Goal: Information Seeking & Learning: Learn about a topic

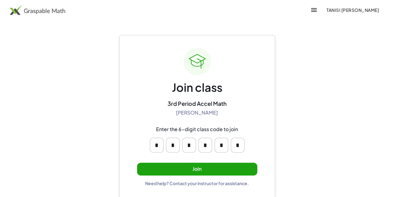
click at [164, 170] on button "Join" at bounding box center [197, 168] width 120 height 13
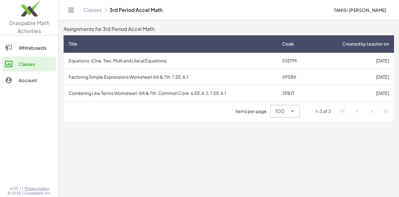
click at [349, 7] on button "Tanisi [PERSON_NAME]" at bounding box center [360, 9] width 63 height 11
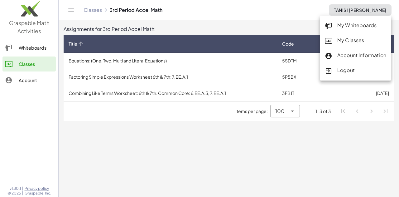
click at [277, 51] on th "Title" at bounding box center [295, 43] width 36 height 17
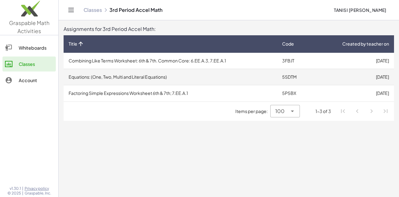
click at [110, 76] on td "Equations: (One, Two, Multi and Literal Equations)" at bounding box center [170, 77] width 213 height 16
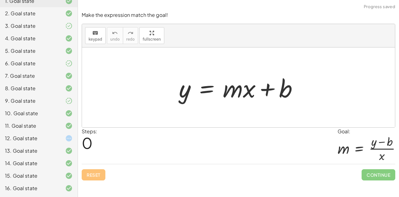
scroll to position [80, 0]
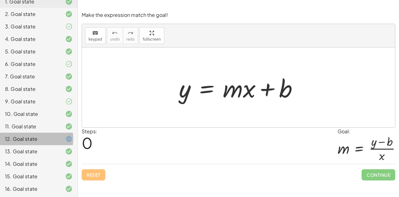
click at [35, 157] on div "12. Goal state" at bounding box center [39, 163] width 78 height 12
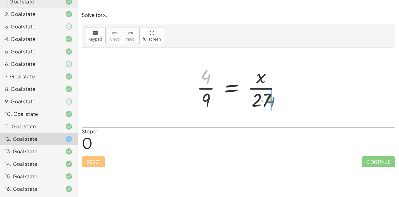
drag, startPoint x: 206, startPoint y: 77, endPoint x: 269, endPoint y: 100, distance: 68.0
click at [269, 100] on div at bounding box center [240, 87] width 95 height 48
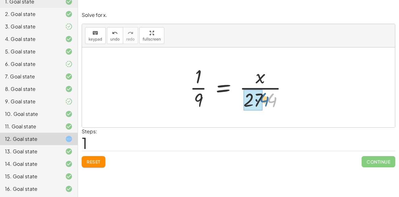
drag, startPoint x: 273, startPoint y: 100, endPoint x: 262, endPoint y: 99, distance: 10.6
click at [262, 99] on div at bounding box center [241, 87] width 108 height 48
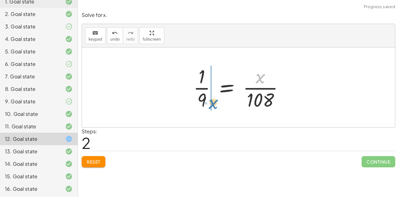
drag, startPoint x: 260, startPoint y: 75, endPoint x: 212, endPoint y: 100, distance: 53.5
click at [212, 100] on div at bounding box center [241, 87] width 102 height 48
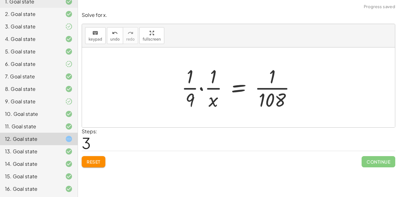
click at [88, 163] on span "Reset" at bounding box center [94, 162] width 14 height 6
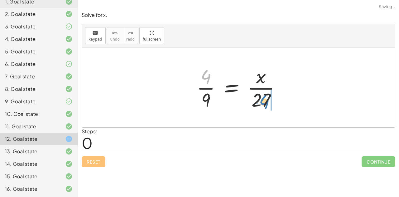
drag, startPoint x: 204, startPoint y: 80, endPoint x: 263, endPoint y: 105, distance: 63.6
click at [263, 105] on div at bounding box center [240, 87] width 95 height 48
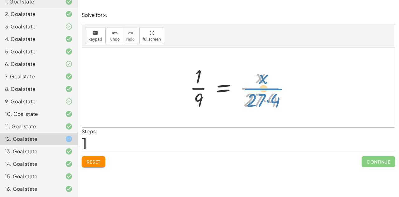
drag, startPoint x: 252, startPoint y: 87, endPoint x: 256, endPoint y: 87, distance: 3.8
click at [256, 87] on div at bounding box center [241, 87] width 108 height 48
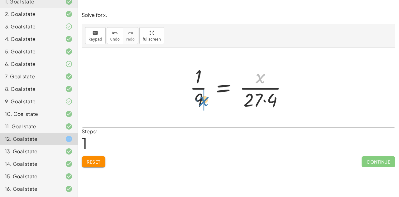
drag, startPoint x: 257, startPoint y: 75, endPoint x: 201, endPoint y: 98, distance: 60.5
click at [201, 98] on div at bounding box center [241, 87] width 108 height 48
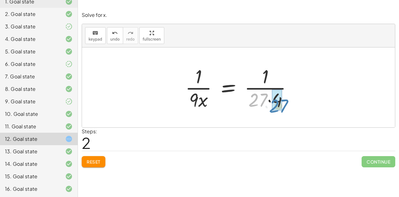
drag, startPoint x: 262, startPoint y: 102, endPoint x: 282, endPoint y: 106, distance: 20.2
click at [282, 106] on div at bounding box center [241, 87] width 118 height 48
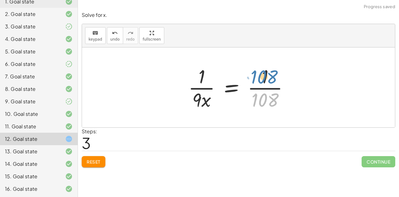
drag, startPoint x: 259, startPoint y: 101, endPoint x: 258, endPoint y: 78, distance: 22.4
click at [258, 78] on div at bounding box center [240, 87] width 111 height 48
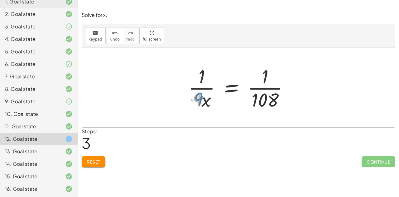
click at [198, 99] on div at bounding box center [240, 87] width 111 height 48
click at [270, 90] on div at bounding box center [240, 87] width 111 height 48
drag, startPoint x: 267, startPoint y: 97, endPoint x: 280, endPoint y: 76, distance: 24.5
click at [280, 76] on div at bounding box center [240, 87] width 111 height 48
drag, startPoint x: 201, startPoint y: 100, endPoint x: 202, endPoint y: 104, distance: 3.9
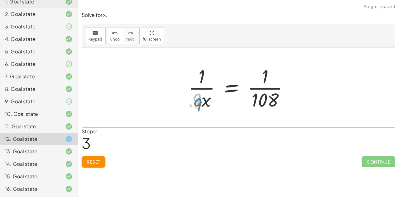
click at [202, 104] on div at bounding box center [240, 87] width 111 height 48
drag, startPoint x: 204, startPoint y: 103, endPoint x: 199, endPoint y: 102, distance: 4.8
click at [199, 102] on div at bounding box center [240, 87] width 111 height 48
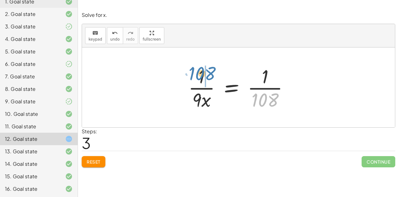
drag, startPoint x: 266, startPoint y: 97, endPoint x: 203, endPoint y: 70, distance: 68.3
click at [203, 70] on div at bounding box center [240, 87] width 111 height 48
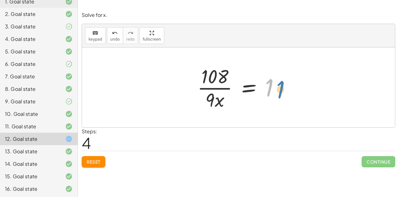
drag, startPoint x: 267, startPoint y: 87, endPoint x: 272, endPoint y: 85, distance: 5.2
click at [272, 85] on div at bounding box center [240, 87] width 93 height 48
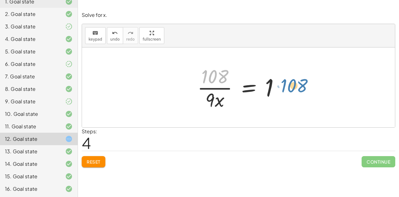
drag, startPoint x: 208, startPoint y: 76, endPoint x: 287, endPoint y: 82, distance: 79.3
click at [287, 82] on div at bounding box center [240, 87] width 93 height 48
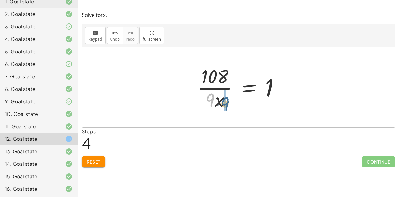
drag, startPoint x: 210, startPoint y: 101, endPoint x: 212, endPoint y: 105, distance: 4.3
click at [212, 105] on div at bounding box center [240, 87] width 93 height 48
click at [95, 159] on span "Reset" at bounding box center [94, 162] width 14 height 6
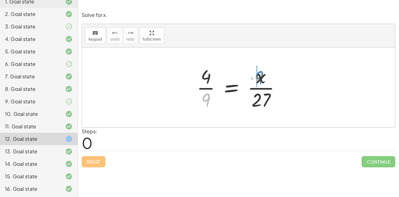
drag, startPoint x: 205, startPoint y: 97, endPoint x: 258, endPoint y: 75, distance: 57.5
click at [258, 75] on div at bounding box center [240, 87] width 95 height 48
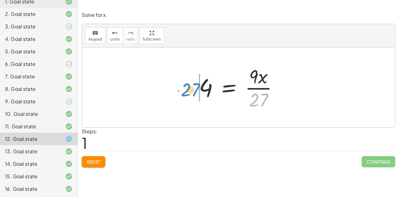
drag, startPoint x: 256, startPoint y: 100, endPoint x: 187, endPoint y: 91, distance: 69.8
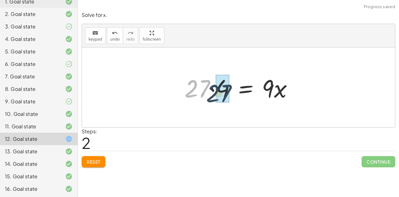
drag, startPoint x: 197, startPoint y: 87, endPoint x: 220, endPoint y: 91, distance: 23.8
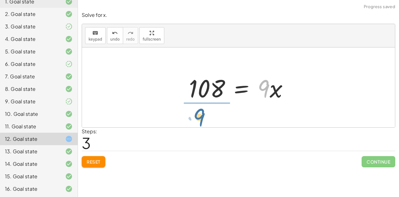
drag, startPoint x: 266, startPoint y: 92, endPoint x: 203, endPoint y: 120, distance: 68.6
click at [203, 120] on div "· 4 · 9 = · x · 27 4 = · 9 · x · 27 · 27 · 4 = · 9 · x · 9 · 9 = · x 108" at bounding box center [238, 87] width 313 height 80
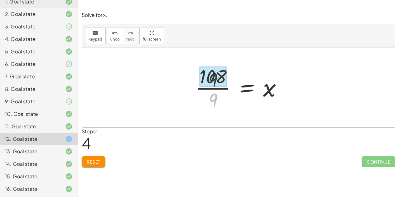
drag, startPoint x: 211, startPoint y: 97, endPoint x: 211, endPoint y: 71, distance: 25.9
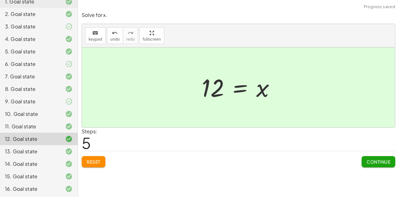
click at [374, 161] on span "Continue" at bounding box center [378, 162] width 24 height 6
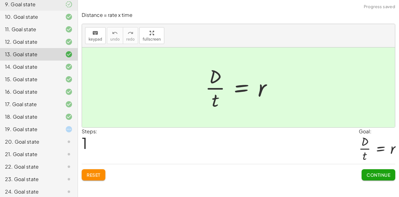
scroll to position [178, 0]
click at [34, 147] on div "19. Goal state" at bounding box center [39, 153] width 78 height 12
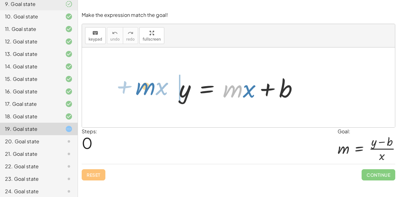
drag, startPoint x: 235, startPoint y: 90, endPoint x: 147, endPoint y: 88, distance: 87.2
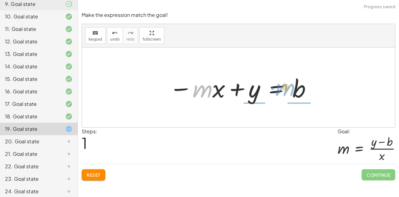
drag, startPoint x: 198, startPoint y: 88, endPoint x: 281, endPoint y: 87, distance: 82.9
click at [281, 87] on div at bounding box center [240, 87] width 149 height 32
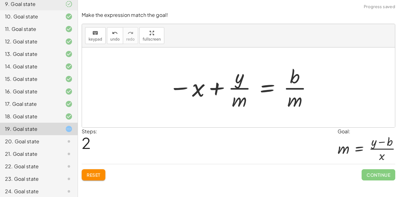
click at [88, 174] on span "Reset" at bounding box center [94, 175] width 14 height 6
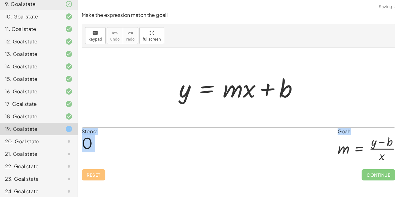
drag, startPoint x: 88, startPoint y: 174, endPoint x: 252, endPoint y: 91, distance: 183.0
click at [0, 0] on div "Make the expression match the goal! keyboard keypad undo undo redo redo fullscr…" at bounding box center [0, 0] width 0 height 0
click at [244, 137] on div "Steps: 0 Goal: m = · ( + y − b ) · x" at bounding box center [238, 145] width 313 height 36
drag, startPoint x: 249, startPoint y: 91, endPoint x: 249, endPoint y: 87, distance: 3.8
click at [249, 87] on div at bounding box center [241, 87] width 130 height 32
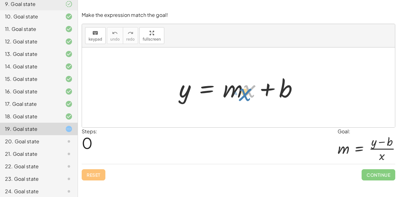
drag, startPoint x: 247, startPoint y: 91, endPoint x: 243, endPoint y: 92, distance: 4.5
click at [243, 92] on div at bounding box center [241, 87] width 130 height 32
drag, startPoint x: 184, startPoint y: 91, endPoint x: 270, endPoint y: 86, distance: 85.5
click at [270, 86] on div at bounding box center [241, 87] width 130 height 32
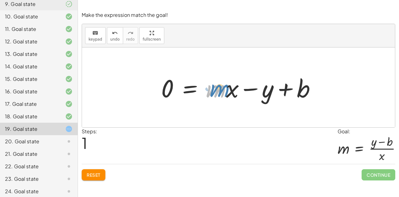
drag, startPoint x: 217, startPoint y: 90, endPoint x: 220, endPoint y: 89, distance: 3.4
click at [220, 89] on div at bounding box center [241, 87] width 166 height 32
drag, startPoint x: 229, startPoint y: 91, endPoint x: 226, endPoint y: 93, distance: 3.8
click at [226, 93] on div at bounding box center [241, 87] width 166 height 32
click at [88, 178] on button "Reset" at bounding box center [94, 174] width 24 height 11
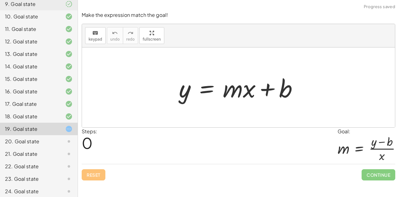
click at [34, 137] on div "20. Goal state" at bounding box center [30, 140] width 50 height 7
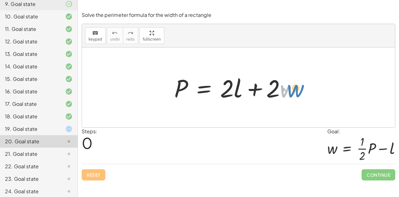
click at [288, 88] on div at bounding box center [241, 87] width 140 height 32
drag, startPoint x: 237, startPoint y: 93, endPoint x: 242, endPoint y: 95, distance: 4.9
click at [242, 95] on div at bounding box center [241, 87] width 140 height 32
drag, startPoint x: 255, startPoint y: 89, endPoint x: 250, endPoint y: 84, distance: 7.0
click at [250, 84] on div at bounding box center [241, 87] width 140 height 32
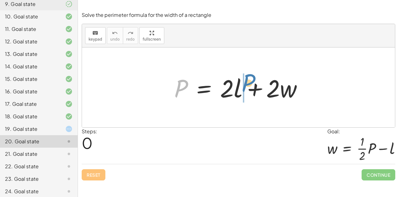
drag, startPoint x: 180, startPoint y: 87, endPoint x: 246, endPoint y: 81, distance: 66.0
click at [246, 81] on div at bounding box center [241, 87] width 140 height 32
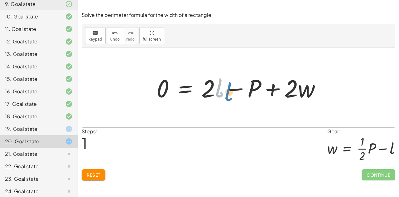
drag, startPoint x: 217, startPoint y: 90, endPoint x: 222, endPoint y: 91, distance: 5.0
click at [222, 91] on div at bounding box center [240, 87] width 175 height 32
click at [98, 173] on span "Reset" at bounding box center [94, 175] width 14 height 6
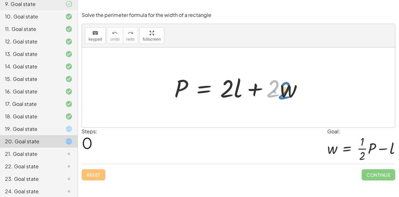
drag, startPoint x: 274, startPoint y: 89, endPoint x: 281, endPoint y: 91, distance: 6.9
click at [281, 91] on div at bounding box center [241, 87] width 140 height 32
drag, startPoint x: 227, startPoint y: 93, endPoint x: 227, endPoint y: 97, distance: 3.8
click at [227, 97] on div at bounding box center [241, 87] width 140 height 32
drag, startPoint x: 236, startPoint y: 90, endPoint x: 240, endPoint y: 72, distance: 17.9
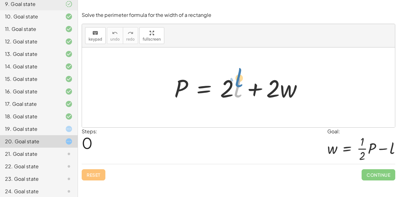
click at [240, 72] on div at bounding box center [241, 87] width 140 height 32
click at [34, 125] on div "19. Goal state" at bounding box center [30, 128] width 50 height 7
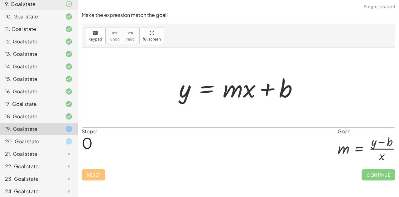
click at [32, 137] on div "20. Goal state" at bounding box center [30, 140] width 50 height 7
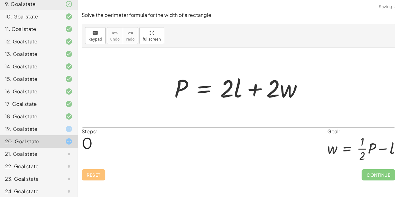
click at [26, 125] on div "19. Goal state" at bounding box center [30, 128] width 50 height 7
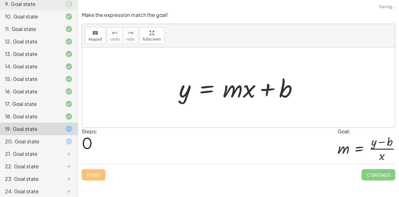
click at [26, 137] on div "20. Goal state" at bounding box center [30, 140] width 50 height 7
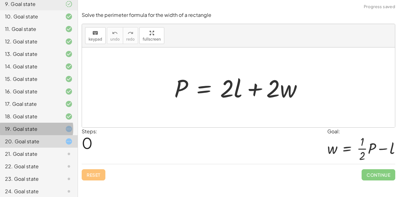
click at [28, 125] on div "19. Goal state" at bounding box center [30, 128] width 50 height 7
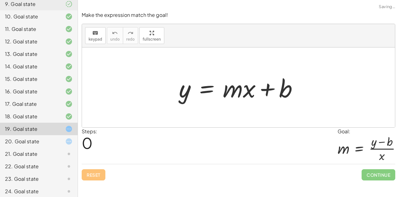
click at [29, 137] on div "20. Goal state" at bounding box center [30, 140] width 50 height 7
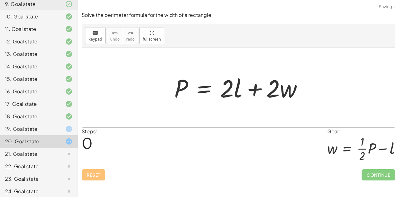
click at [28, 125] on div "19. Goal state" at bounding box center [30, 128] width 50 height 7
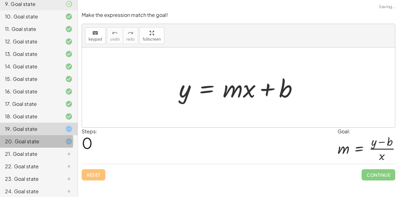
click at [30, 137] on div "20. Goal state" at bounding box center [30, 140] width 50 height 7
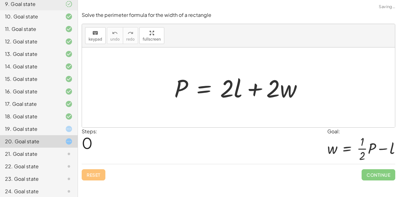
click at [36, 125] on div "19. Goal state" at bounding box center [30, 128] width 50 height 7
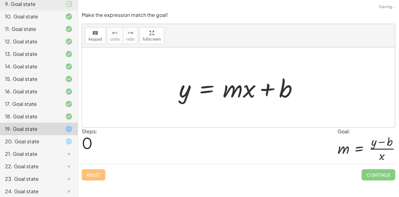
click at [40, 137] on div "20. Goal state" at bounding box center [30, 140] width 50 height 7
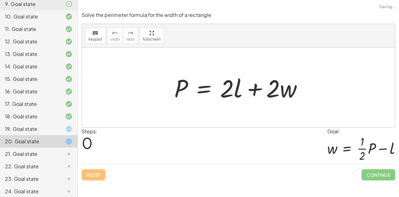
click at [42, 125] on div "19. Goal state" at bounding box center [30, 128] width 50 height 7
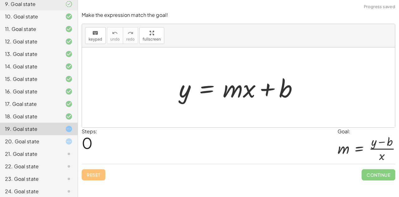
click at [40, 160] on div "20. Goal state" at bounding box center [39, 166] width 78 height 12
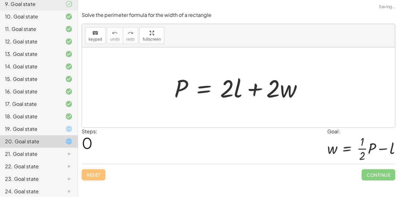
click at [31, 125] on div "19. Goal state" at bounding box center [30, 128] width 50 height 7
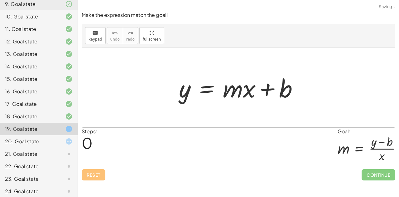
click at [33, 137] on div "20. Goal state" at bounding box center [30, 140] width 50 height 7
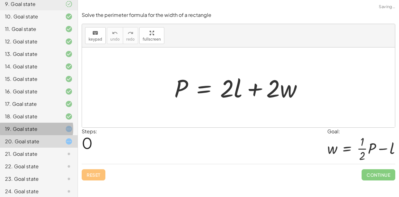
click at [30, 125] on div "19. Goal state" at bounding box center [30, 128] width 50 height 7
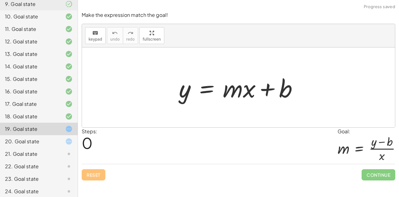
click at [30, 137] on div "20. Goal state" at bounding box center [30, 140] width 50 height 7
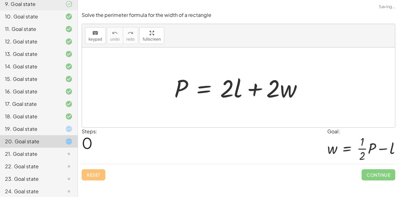
click at [32, 125] on div "19. Goal state" at bounding box center [30, 128] width 50 height 7
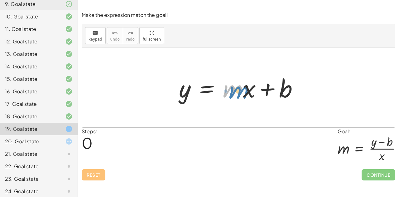
click at [231, 92] on div at bounding box center [241, 87] width 130 height 32
drag, startPoint x: 246, startPoint y: 89, endPoint x: 173, endPoint y: 112, distance: 76.3
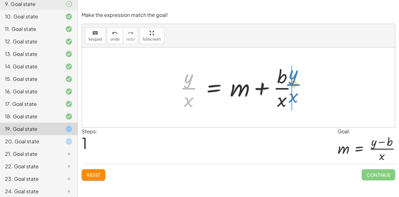
drag, startPoint x: 186, startPoint y: 86, endPoint x: 285, endPoint y: 84, distance: 99.7
click at [285, 84] on div at bounding box center [241, 87] width 128 height 48
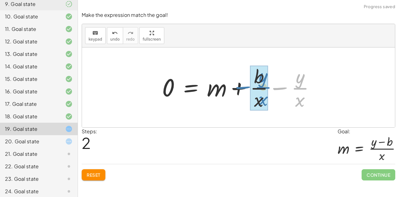
drag, startPoint x: 298, startPoint y: 87, endPoint x: 260, endPoint y: 86, distance: 37.4
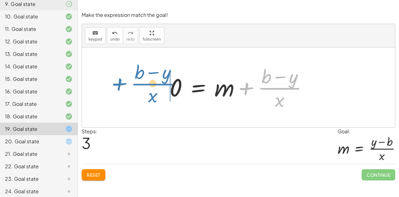
drag, startPoint x: 245, startPoint y: 90, endPoint x: 119, endPoint y: 86, distance: 126.8
click at [119, 86] on div "y = + · m · x + b · y · x = + m + · b · x 0 = + m + · b · x − · y · x + · ( + b…" at bounding box center [238, 87] width 313 height 80
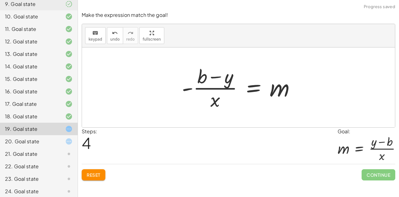
click at [89, 176] on span "Reset" at bounding box center [94, 175] width 14 height 6
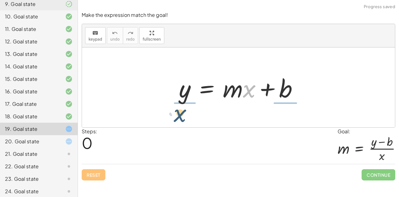
drag, startPoint x: 246, startPoint y: 95, endPoint x: 173, endPoint y: 121, distance: 78.1
click at [173, 121] on div "· x y = + · m · x + b" at bounding box center [238, 87] width 313 height 80
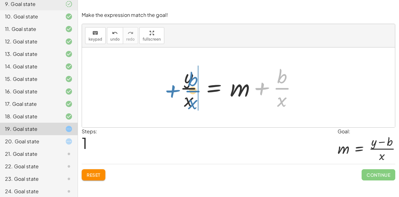
drag, startPoint x: 267, startPoint y: 87, endPoint x: 176, endPoint y: 91, distance: 91.3
click at [176, 91] on div "y = + · m · x + b + · b · x y = + m + b · · x · · x" at bounding box center [238, 87] width 136 height 51
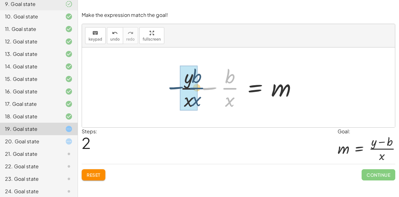
drag, startPoint x: 229, startPoint y: 89, endPoint x: 194, endPoint y: 89, distance: 34.3
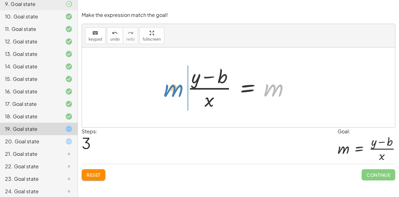
drag, startPoint x: 271, startPoint y: 90, endPoint x: 169, endPoint y: 90, distance: 101.8
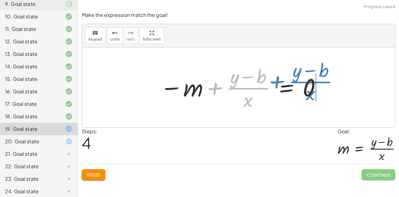
drag, startPoint x: 248, startPoint y: 85, endPoint x: 311, endPoint y: 79, distance: 63.5
click at [311, 79] on div at bounding box center [241, 87] width 168 height 48
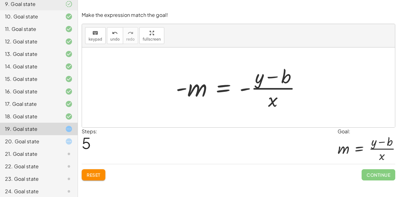
click at [97, 174] on span "Reset" at bounding box center [94, 175] width 14 height 6
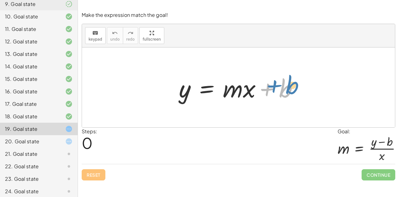
drag, startPoint x: 263, startPoint y: 91, endPoint x: 298, endPoint y: 81, distance: 36.2
click at [298, 81] on div at bounding box center [241, 87] width 130 height 32
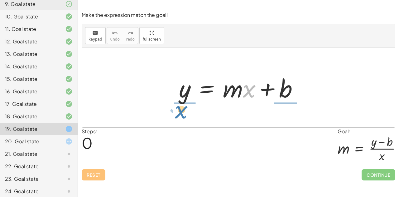
drag, startPoint x: 245, startPoint y: 93, endPoint x: 177, endPoint y: 114, distance: 71.0
click at [177, 114] on div "· x + · m y = + · m · x + b" at bounding box center [238, 87] width 313 height 80
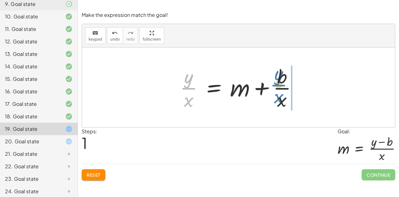
drag, startPoint x: 192, startPoint y: 86, endPoint x: 282, endPoint y: 84, distance: 90.4
click at [282, 84] on div at bounding box center [241, 87] width 128 height 48
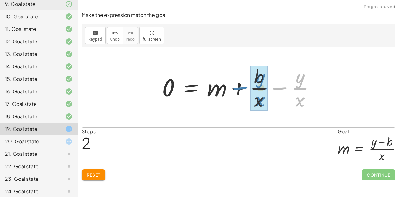
drag, startPoint x: 297, startPoint y: 87, endPoint x: 258, endPoint y: 87, distance: 39.2
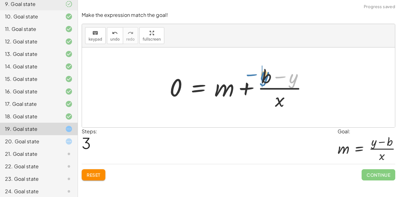
drag, startPoint x: 290, startPoint y: 80, endPoint x: 257, endPoint y: 78, distance: 33.0
click at [257, 78] on div at bounding box center [240, 87] width 149 height 48
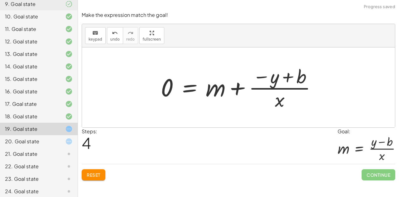
click at [88, 174] on span "Reset" at bounding box center [94, 175] width 14 height 6
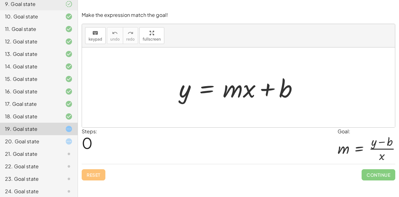
click at [35, 150] on div "21. Goal state" at bounding box center [30, 153] width 50 height 7
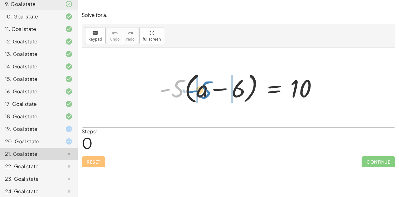
drag, startPoint x: 179, startPoint y: 90, endPoint x: 207, endPoint y: 91, distance: 27.4
click at [207, 91] on div at bounding box center [240, 87] width 169 height 36
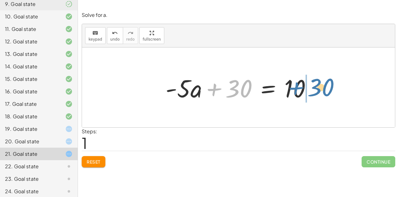
drag, startPoint x: 213, startPoint y: 89, endPoint x: 294, endPoint y: 88, distance: 80.7
click at [294, 88] on div at bounding box center [240, 87] width 157 height 32
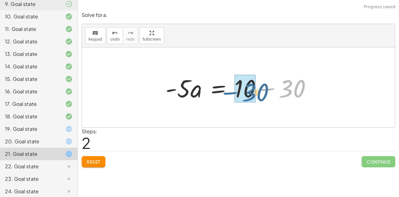
drag, startPoint x: 292, startPoint y: 86, endPoint x: 254, endPoint y: 89, distance: 37.8
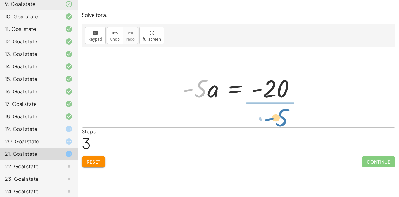
drag, startPoint x: 203, startPoint y: 105, endPoint x: 279, endPoint y: 118, distance: 76.8
click at [279, 118] on div "· - 5 · ( + a − 6 ) = 10 + · - 5 · a − · - 5 · 6 = 10 + · - 5 · a + 30 = 10 · -…" at bounding box center [238, 87] width 313 height 80
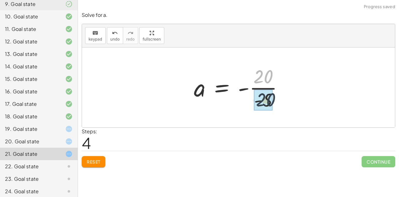
drag, startPoint x: 262, startPoint y: 75, endPoint x: 265, endPoint y: 99, distance: 24.1
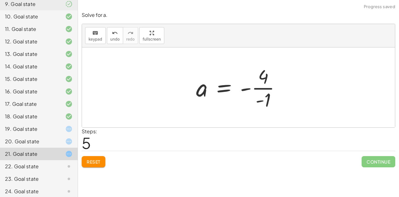
click at [92, 163] on span "Reset" at bounding box center [94, 162] width 14 height 6
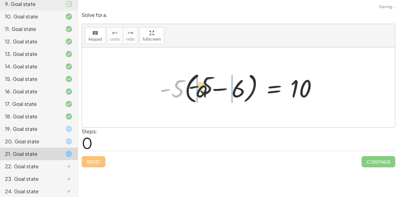
drag, startPoint x: 176, startPoint y: 90, endPoint x: 207, endPoint y: 87, distance: 31.3
click at [207, 87] on div at bounding box center [240, 87] width 169 height 36
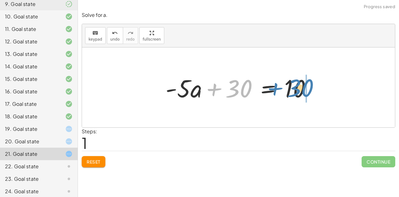
drag, startPoint x: 229, startPoint y: 86, endPoint x: 288, endPoint y: 86, distance: 58.9
click at [288, 86] on div at bounding box center [240, 87] width 157 height 32
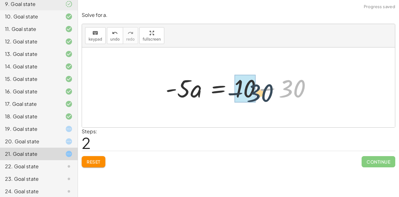
drag, startPoint x: 295, startPoint y: 87, endPoint x: 257, endPoint y: 91, distance: 38.2
click at [257, 91] on div at bounding box center [240, 87] width 157 height 32
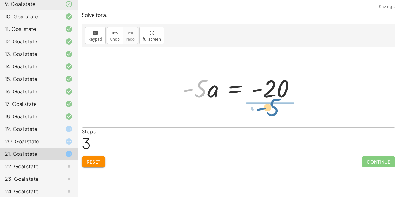
drag, startPoint x: 201, startPoint y: 92, endPoint x: 276, endPoint y: 113, distance: 78.4
click at [276, 113] on div "· - 5 · ( + a − 6 ) = 10 + · - 5 · a − · - 5 · 6 = 10 + · - 5 · a + 30 = 10 · -…" at bounding box center [238, 87] width 313 height 80
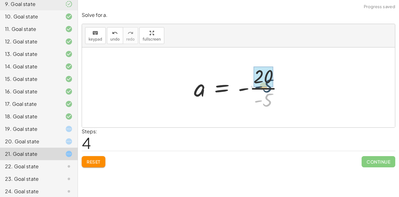
drag, startPoint x: 268, startPoint y: 100, endPoint x: 268, endPoint y: 85, distance: 15.6
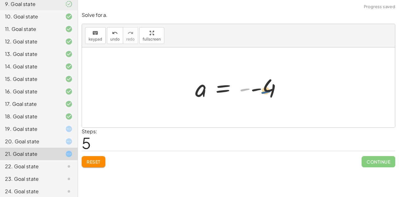
drag, startPoint x: 244, startPoint y: 88, endPoint x: 266, endPoint y: 91, distance: 21.3
click at [266, 91] on div at bounding box center [241, 87] width 98 height 31
drag, startPoint x: 241, startPoint y: 89, endPoint x: 252, endPoint y: 89, distance: 10.9
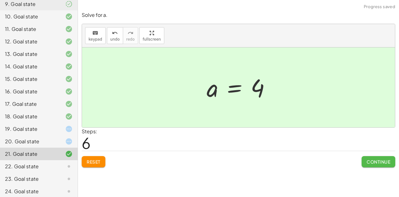
click at [375, 161] on span "Continue" at bounding box center [378, 162] width 24 height 6
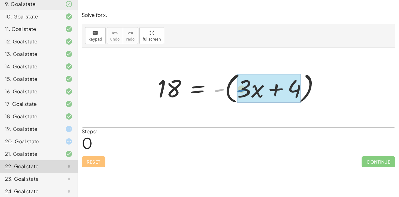
drag, startPoint x: 218, startPoint y: 89, endPoint x: 240, endPoint y: 89, distance: 22.1
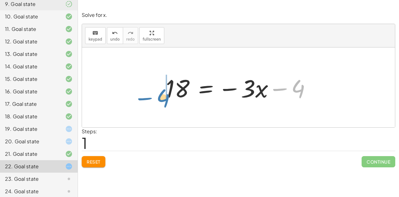
drag, startPoint x: 291, startPoint y: 89, endPoint x: 156, endPoint y: 97, distance: 135.4
click at [156, 97] on div "18 = - ( + · 3 · x + 4 ) − 4 18 = − · 3 · x 4 −" at bounding box center [238, 87] width 313 height 80
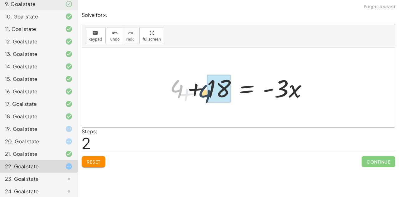
drag, startPoint x: 187, startPoint y: 91, endPoint x: 209, endPoint y: 91, distance: 22.1
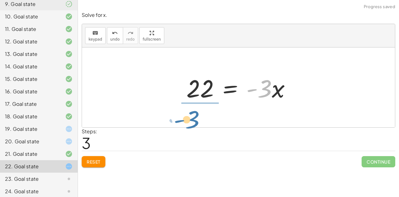
drag, startPoint x: 263, startPoint y: 90, endPoint x: 193, endPoint y: 117, distance: 75.4
click at [193, 117] on div "18 = - ( + · 3 · x + 4 ) 18 = − · 3 · x − 4 + 4 + 18 = · - 3 · x · - 3 = · 3 · …" at bounding box center [238, 87] width 313 height 80
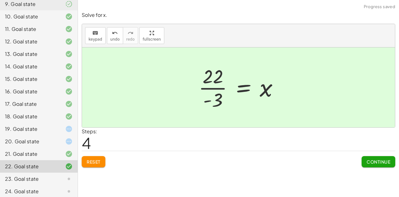
click at [369, 161] on span "Continue" at bounding box center [378, 162] width 24 height 6
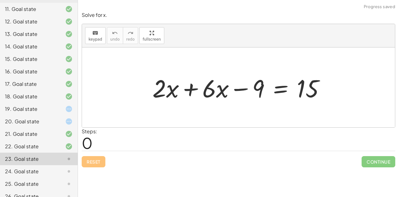
scroll to position [196, 0]
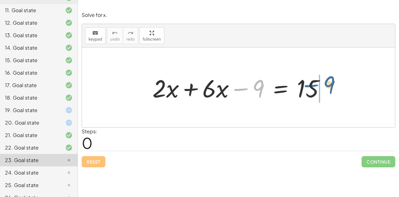
drag, startPoint x: 238, startPoint y: 87, endPoint x: 307, endPoint y: 84, distance: 69.2
click at [307, 84] on div at bounding box center [240, 87] width 183 height 32
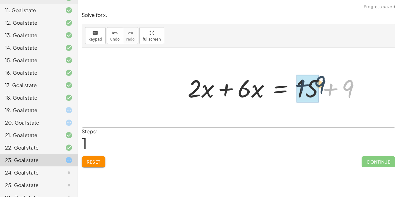
drag, startPoint x: 344, startPoint y: 84, endPoint x: 319, endPoint y: 80, distance: 26.2
click at [319, 80] on div at bounding box center [275, 87] width 183 height 32
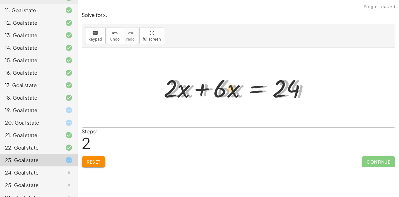
drag, startPoint x: 253, startPoint y: 91, endPoint x: 230, endPoint y: 90, distance: 22.1
click at [230, 90] on div at bounding box center [240, 87] width 153 height 32
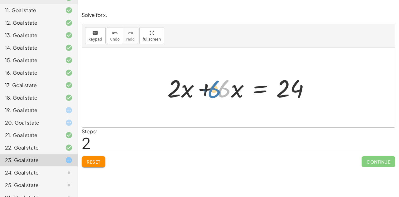
drag, startPoint x: 225, startPoint y: 89, endPoint x: 221, endPoint y: 90, distance: 4.1
click at [221, 90] on div at bounding box center [240, 87] width 153 height 32
drag, startPoint x: 239, startPoint y: 91, endPoint x: 239, endPoint y: 88, distance: 3.6
click at [239, 88] on div at bounding box center [240, 87] width 153 height 32
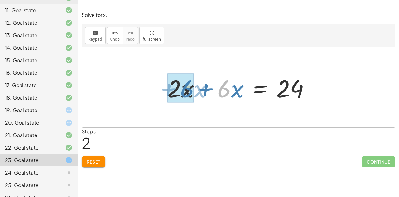
drag, startPoint x: 226, startPoint y: 89, endPoint x: 189, endPoint y: 89, distance: 37.1
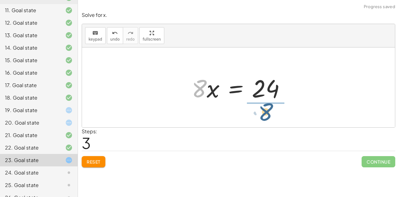
drag, startPoint x: 200, startPoint y: 91, endPoint x: 268, endPoint y: 115, distance: 72.2
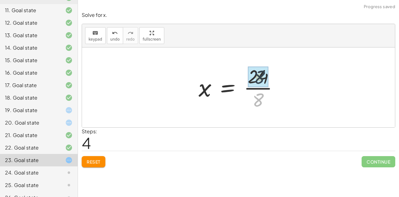
drag, startPoint x: 258, startPoint y: 99, endPoint x: 259, endPoint y: 75, distance: 24.0
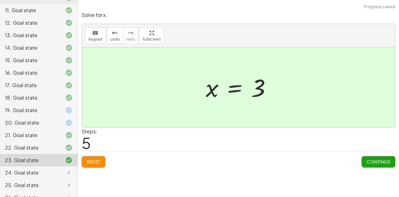
click at [377, 159] on span "Continue" at bounding box center [378, 162] width 24 height 6
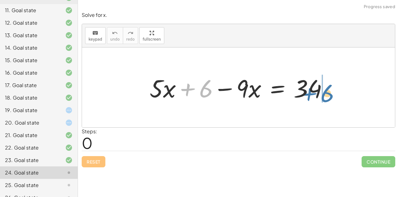
drag, startPoint x: 220, startPoint y: 88, endPoint x: 305, endPoint y: 91, distance: 85.7
click at [305, 91] on div at bounding box center [240, 87] width 189 height 32
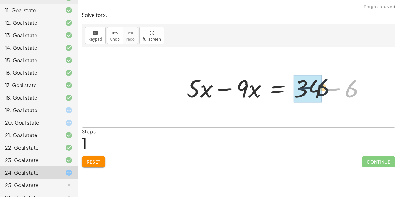
drag, startPoint x: 342, startPoint y: 89, endPoint x: 313, endPoint y: 88, distance: 29.3
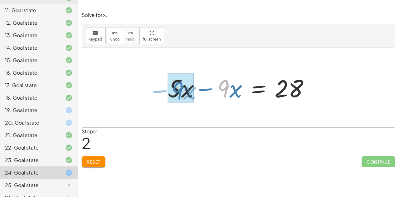
drag, startPoint x: 225, startPoint y: 91, endPoint x: 180, endPoint y: 93, distance: 45.5
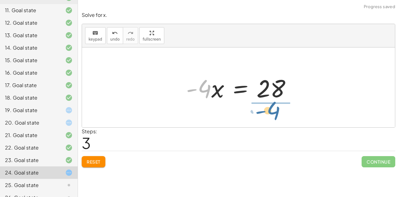
drag, startPoint x: 204, startPoint y: 91, endPoint x: 277, endPoint y: 114, distance: 75.7
click at [277, 114] on div "+ · 5 · x + 6 − · 9 · x = 34 + · 5 · x − · 9 · x = + 34 − 6 + · 5 · x − · 9 · x…" at bounding box center [238, 87] width 313 height 80
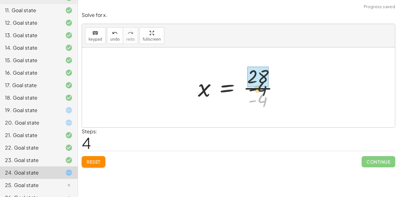
drag, startPoint x: 261, startPoint y: 97, endPoint x: 260, endPoint y: 81, distance: 16.2
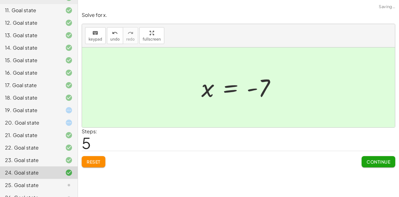
click at [374, 162] on span "Continue" at bounding box center [378, 162] width 24 height 6
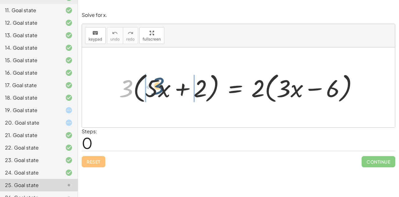
drag, startPoint x: 125, startPoint y: 91, endPoint x: 154, endPoint y: 89, distance: 28.7
click at [154, 89] on div at bounding box center [241, 86] width 250 height 35
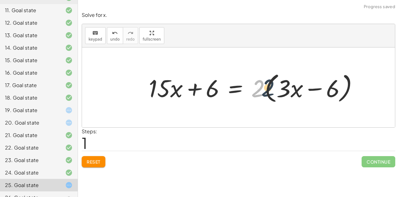
drag, startPoint x: 258, startPoint y: 90, endPoint x: 270, endPoint y: 89, distance: 11.9
click at [270, 89] on div at bounding box center [255, 86] width 220 height 35
drag, startPoint x: 254, startPoint y: 90, endPoint x: 277, endPoint y: 89, distance: 22.8
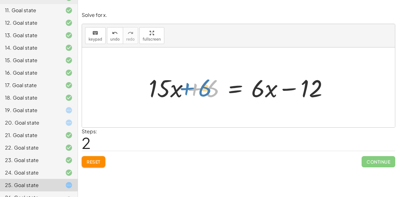
drag, startPoint x: 193, startPoint y: 88, endPoint x: 180, endPoint y: 85, distance: 13.7
click at [180, 85] on div at bounding box center [240, 86] width 191 height 31
drag, startPoint x: 263, startPoint y: 88, endPoint x: 270, endPoint y: 89, distance: 6.6
click at [270, 89] on div at bounding box center [240, 86] width 191 height 31
drag, startPoint x: 272, startPoint y: 94, endPoint x: 282, endPoint y: 98, distance: 10.4
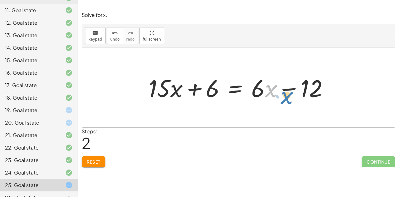
click at [282, 98] on div at bounding box center [240, 86] width 191 height 31
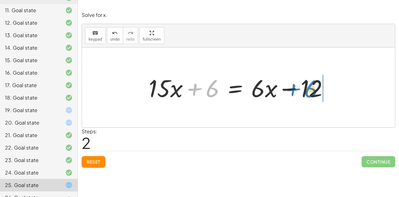
drag, startPoint x: 207, startPoint y: 89, endPoint x: 307, endPoint y: 90, distance: 99.3
click at [307, 90] on div at bounding box center [240, 86] width 191 height 31
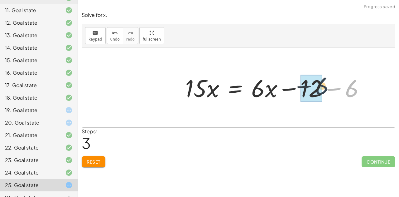
drag, startPoint x: 349, startPoint y: 88, endPoint x: 318, endPoint y: 86, distance: 31.2
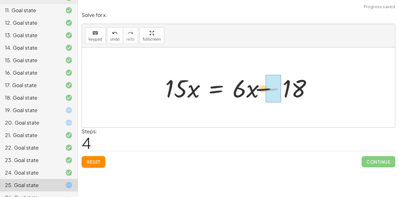
drag, startPoint x: 269, startPoint y: 89, endPoint x: 250, endPoint y: 89, distance: 19.0
click at [250, 89] on div at bounding box center [241, 87] width 158 height 32
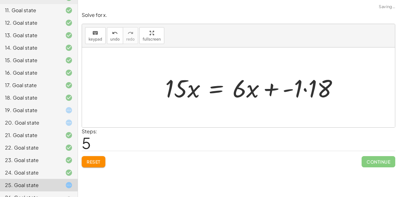
click at [90, 164] on button "Reset" at bounding box center [94, 161] width 24 height 11
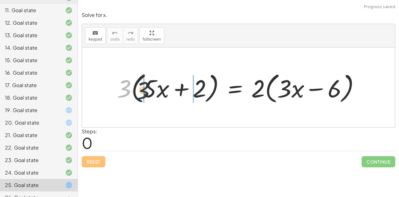
drag, startPoint x: 125, startPoint y: 88, endPoint x: 145, endPoint y: 90, distance: 20.7
click at [145, 90] on div at bounding box center [241, 87] width 254 height 36
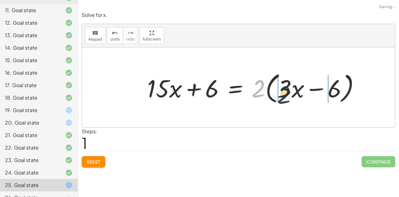
drag, startPoint x: 257, startPoint y: 88, endPoint x: 280, endPoint y: 93, distance: 24.3
click at [280, 93] on div at bounding box center [256, 87] width 224 height 36
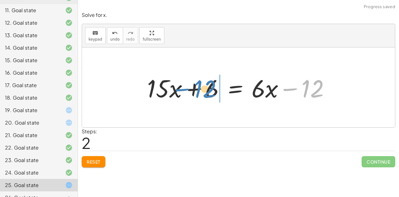
drag, startPoint x: 291, startPoint y: 87, endPoint x: 185, endPoint y: 88, distance: 105.9
click at [185, 88] on div at bounding box center [241, 87] width 194 height 32
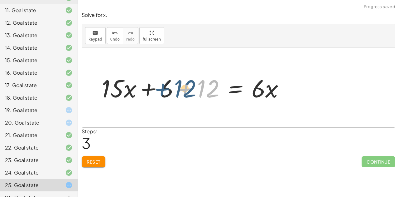
drag, startPoint x: 189, startPoint y: 88, endPoint x: 159, endPoint y: 88, distance: 30.8
click at [159, 88] on div at bounding box center [195, 87] width 194 height 32
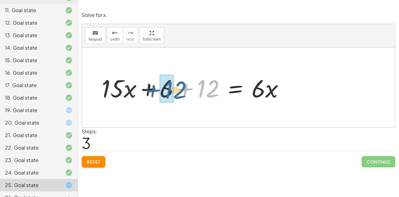
drag, startPoint x: 204, startPoint y: 87, endPoint x: 161, endPoint y: 90, distance: 43.1
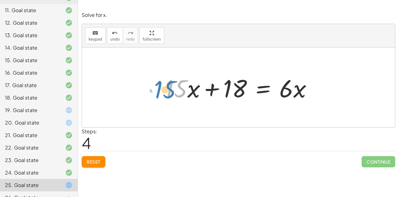
drag, startPoint x: 178, startPoint y: 90, endPoint x: 157, endPoint y: 94, distance: 20.9
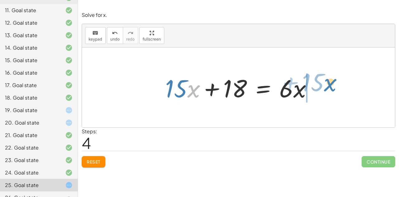
drag, startPoint x: 191, startPoint y: 91, endPoint x: 324, endPoint y: 87, distance: 133.4
click at [324, 87] on div "· 3 · ( + · 5 · x + 2 ) = · 2 · ( + · 3 · x − 6 ) + · 3 · 5 · x + · 3 · 2 = · 2…" at bounding box center [238, 87] width 313 height 80
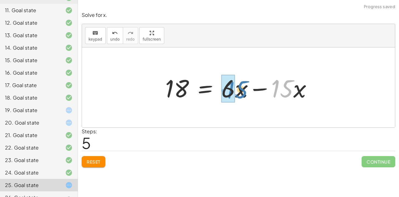
drag, startPoint x: 292, startPoint y: 91, endPoint x: 244, endPoint y: 92, distance: 48.9
click at [244, 92] on div at bounding box center [241, 87] width 158 height 32
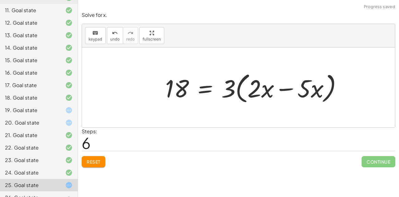
click at [98, 163] on span "Reset" at bounding box center [94, 162] width 14 height 6
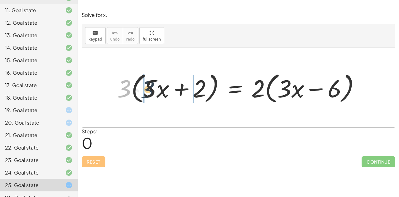
drag, startPoint x: 123, startPoint y: 88, endPoint x: 148, endPoint y: 88, distance: 24.6
click at [148, 88] on div at bounding box center [241, 87] width 254 height 36
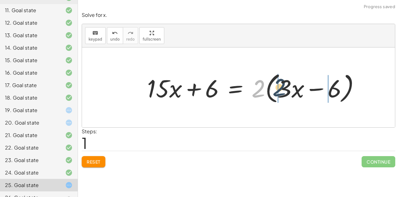
drag, startPoint x: 256, startPoint y: 92, endPoint x: 279, endPoint y: 91, distance: 23.4
click at [279, 91] on div at bounding box center [256, 87] width 224 height 36
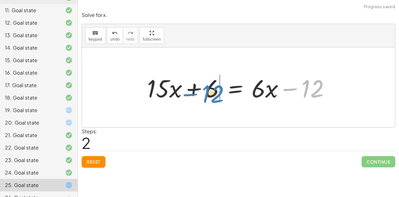
drag, startPoint x: 291, startPoint y: 87, endPoint x: 191, endPoint y: 92, distance: 100.1
click at [191, 92] on div at bounding box center [241, 87] width 194 height 32
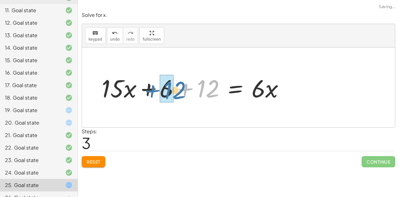
drag, startPoint x: 185, startPoint y: 88, endPoint x: 145, endPoint y: 89, distance: 39.9
click at [145, 89] on div at bounding box center [195, 87] width 194 height 32
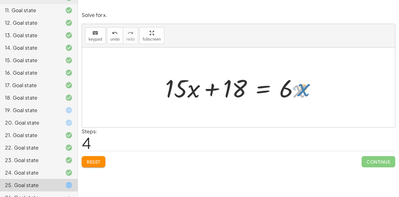
drag, startPoint x: 297, startPoint y: 91, endPoint x: 302, endPoint y: 90, distance: 4.8
click at [302, 90] on div at bounding box center [241, 87] width 158 height 32
click at [195, 90] on div at bounding box center [241, 87] width 158 height 32
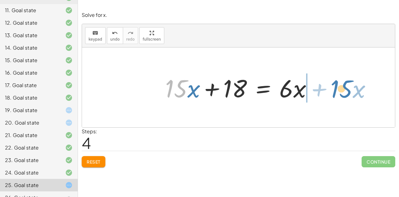
drag, startPoint x: 169, startPoint y: 88, endPoint x: 333, endPoint y: 89, distance: 164.4
click at [333, 89] on div "· 3 · ( + · 5 · x + 2 ) = · 2 · ( + · 3 · x − 6 ) + · 3 · 5 · x + · 3 · 2 = · 2…" at bounding box center [238, 87] width 313 height 80
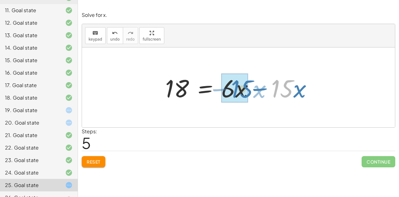
drag, startPoint x: 287, startPoint y: 92, endPoint x: 247, endPoint y: 92, distance: 40.5
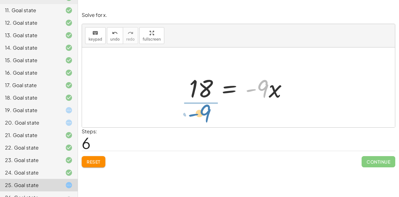
drag, startPoint x: 260, startPoint y: 88, endPoint x: 201, endPoint y: 114, distance: 63.7
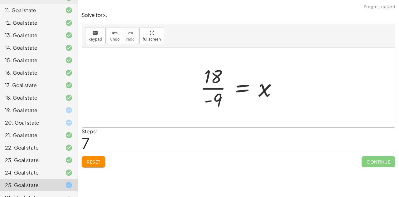
click at [206, 98] on div at bounding box center [241, 87] width 88 height 48
drag, startPoint x: 220, startPoint y: 99, endPoint x: 218, endPoint y: 71, distance: 27.8
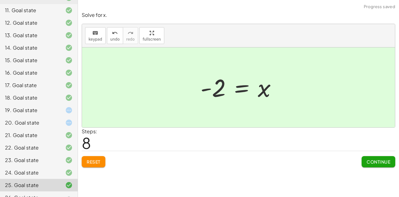
click at [383, 161] on span "Continue" at bounding box center [378, 162] width 24 height 6
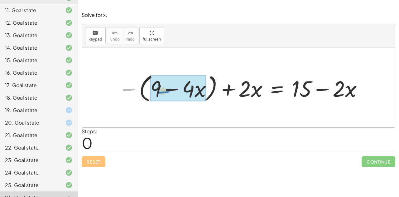
drag, startPoint x: 125, startPoint y: 87, endPoint x: 156, endPoint y: 90, distance: 31.3
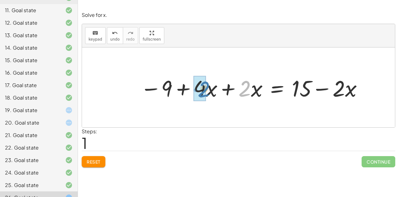
drag, startPoint x: 244, startPoint y: 92, endPoint x: 204, endPoint y: 93, distance: 40.8
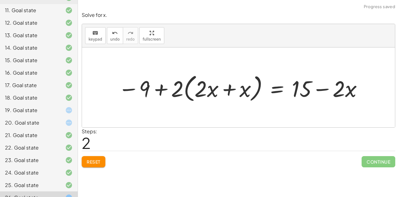
click at [104, 160] on button "Reset" at bounding box center [94, 161] width 24 height 11
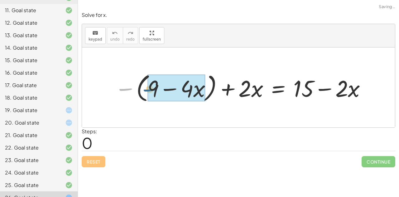
drag, startPoint x: 126, startPoint y: 89, endPoint x: 152, endPoint y: 89, distance: 25.2
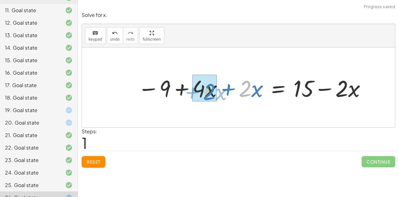
drag, startPoint x: 246, startPoint y: 93, endPoint x: 212, endPoint y: 96, distance: 33.8
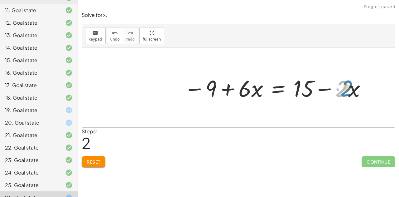
drag, startPoint x: 342, startPoint y: 92, endPoint x: 348, endPoint y: 91, distance: 6.0
click at [348, 91] on div at bounding box center [275, 87] width 189 height 30
drag, startPoint x: 354, startPoint y: 91, endPoint x: 361, endPoint y: 90, distance: 6.4
click at [361, 90] on div at bounding box center [275, 87] width 189 height 30
drag, startPoint x: 257, startPoint y: 92, endPoint x: 249, endPoint y: 91, distance: 7.8
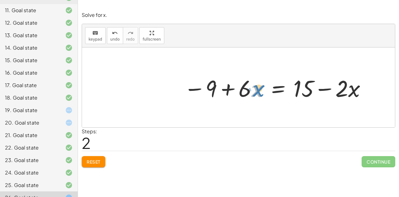
click at [249, 91] on div at bounding box center [275, 87] width 189 height 30
drag, startPoint x: 245, startPoint y: 90, endPoint x: 235, endPoint y: 92, distance: 10.4
click at [235, 92] on div at bounding box center [275, 87] width 189 height 30
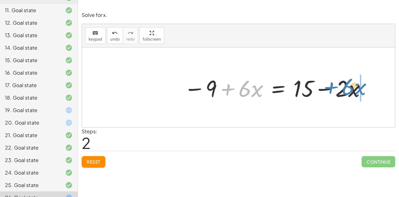
drag, startPoint x: 228, startPoint y: 88, endPoint x: 336, endPoint y: 89, distance: 108.4
click at [336, 89] on div at bounding box center [275, 87] width 189 height 30
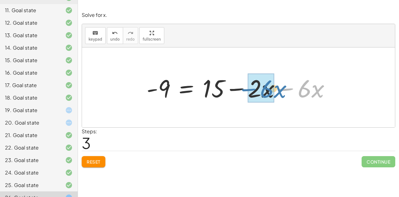
drag, startPoint x: 290, startPoint y: 88, endPoint x: 252, endPoint y: 89, distance: 38.0
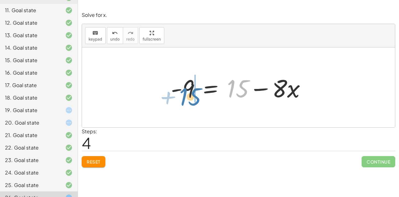
drag, startPoint x: 238, startPoint y: 88, endPoint x: 189, endPoint y: 94, distance: 49.7
click at [189, 94] on div at bounding box center [241, 87] width 146 height 32
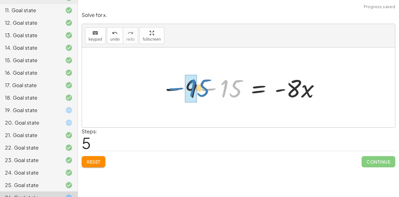
drag, startPoint x: 223, startPoint y: 87, endPoint x: 187, endPoint y: 86, distance: 35.2
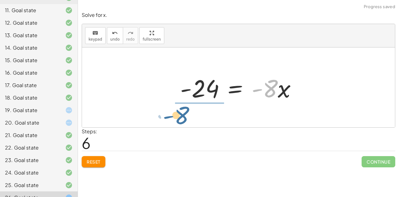
drag, startPoint x: 272, startPoint y: 89, endPoint x: 190, endPoint y: 110, distance: 84.2
click at [190, 110] on div "− ( + 9 − · 4 · x ) + · 2 · x = + 15 − · 2 · x − 9 + · 4 · x + · 2 · x = + 15 −…" at bounding box center [238, 87] width 313 height 80
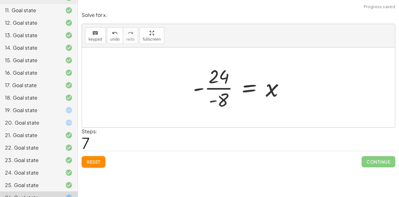
click at [208, 100] on div at bounding box center [241, 87] width 102 height 48
drag, startPoint x: 222, startPoint y: 101, endPoint x: 218, endPoint y: 71, distance: 30.1
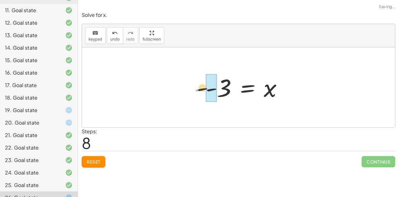
drag, startPoint x: 200, startPoint y: 88, endPoint x: 213, endPoint y: 88, distance: 13.1
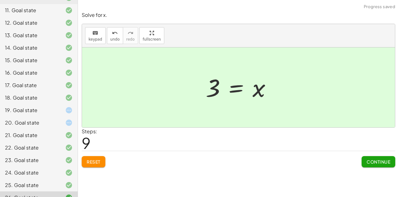
click at [368, 161] on span "Continue" at bounding box center [378, 162] width 24 height 6
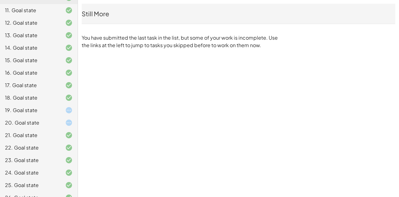
click at [48, 106] on div "19. Goal state" at bounding box center [30, 109] width 50 height 7
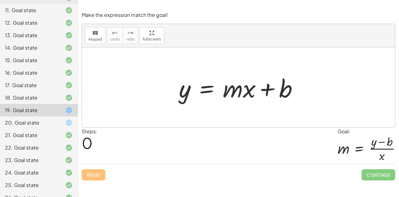
click at [273, 150] on div "Steps: 0 Goal: m = · ( + y − b ) · x" at bounding box center [238, 145] width 313 height 36
